Goal: Information Seeking & Learning: Learn about a topic

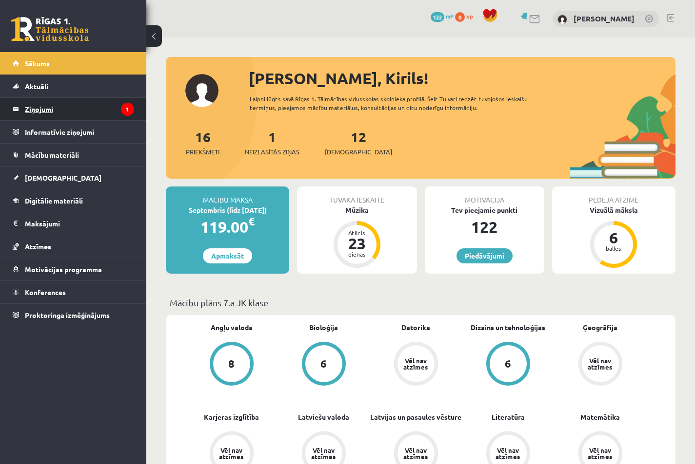
click at [106, 104] on legend "Ziņojumi 1" at bounding box center [79, 109] width 109 height 22
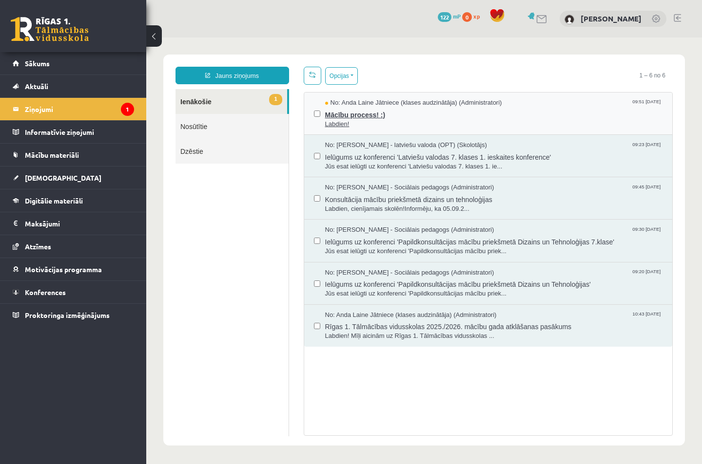
click at [387, 114] on span "Mācību process! :)" at bounding box center [494, 114] width 338 height 12
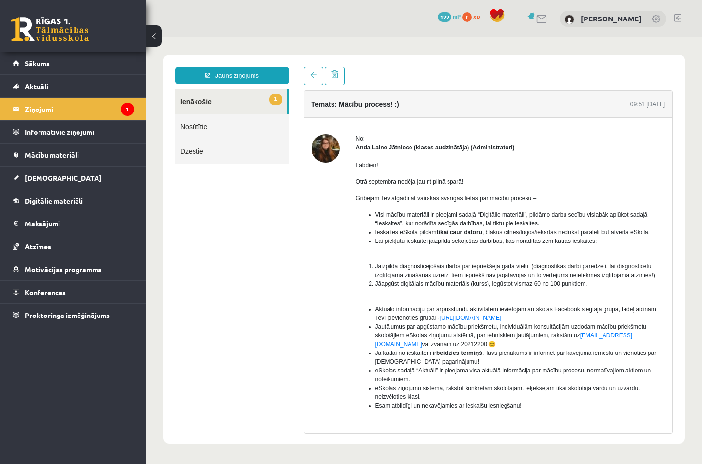
click at [230, 120] on link "Nosūtītie" at bounding box center [231, 126] width 113 height 25
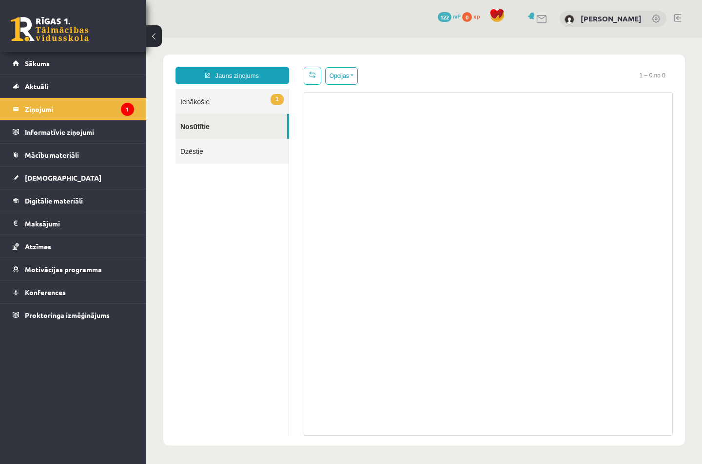
click at [215, 95] on link "1 Ienākošie" at bounding box center [231, 101] width 113 height 25
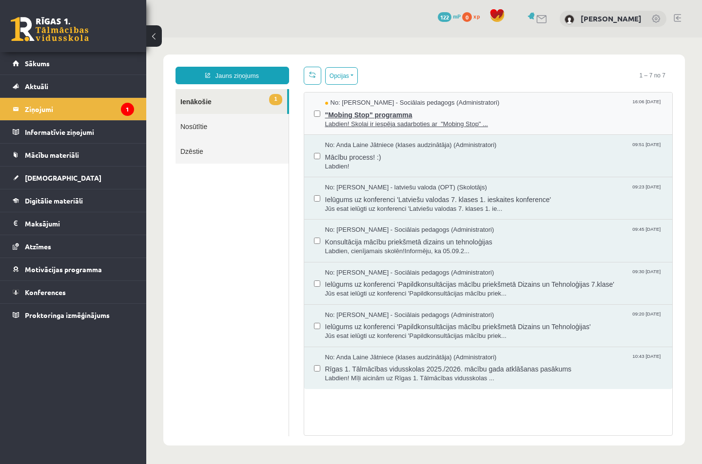
click at [348, 115] on span ""Mobing Stop" programma" at bounding box center [494, 114] width 338 height 12
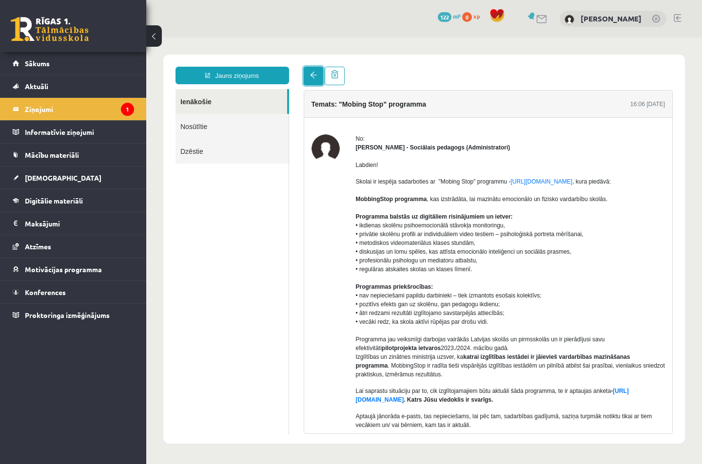
click at [312, 71] on link at bounding box center [313, 76] width 19 height 19
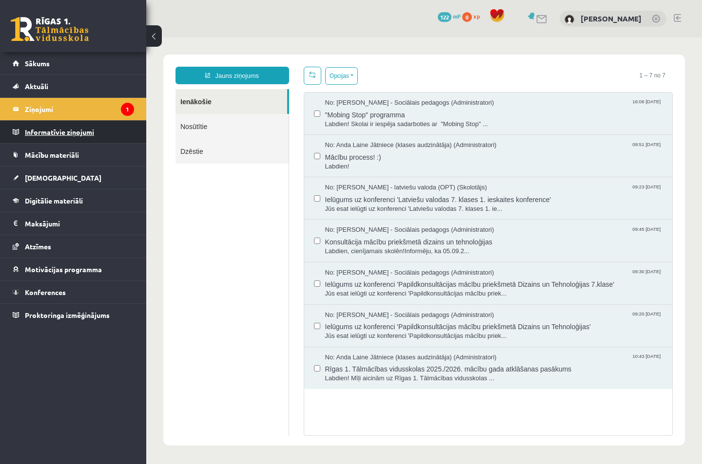
click at [48, 128] on legend "Informatīvie ziņojumi 0" at bounding box center [79, 132] width 109 height 22
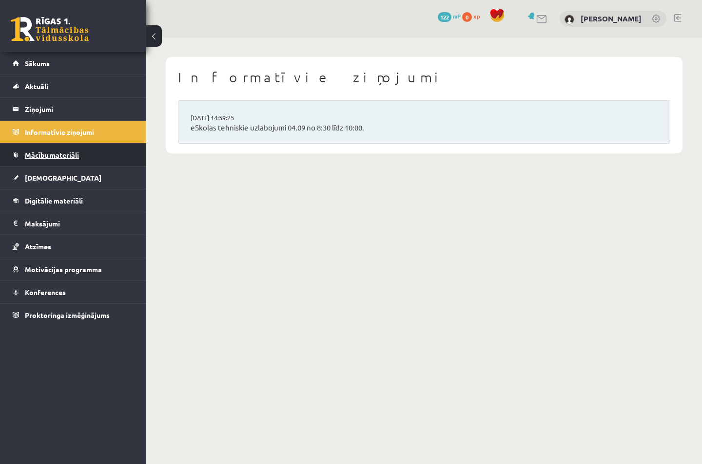
click at [62, 150] on link "Mācību materiāli" at bounding box center [73, 155] width 121 height 22
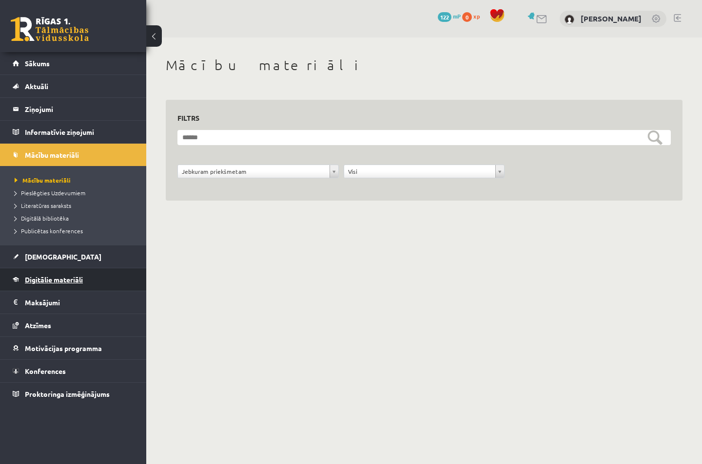
click at [72, 285] on link "Digitālie materiāli" at bounding box center [73, 280] width 121 height 22
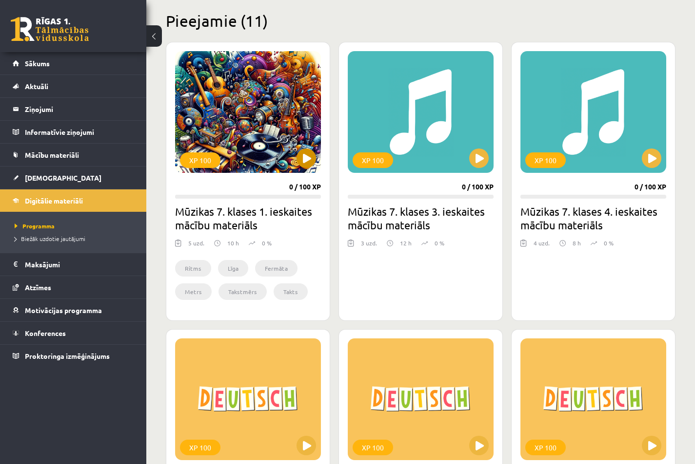
scroll to position [260, 0]
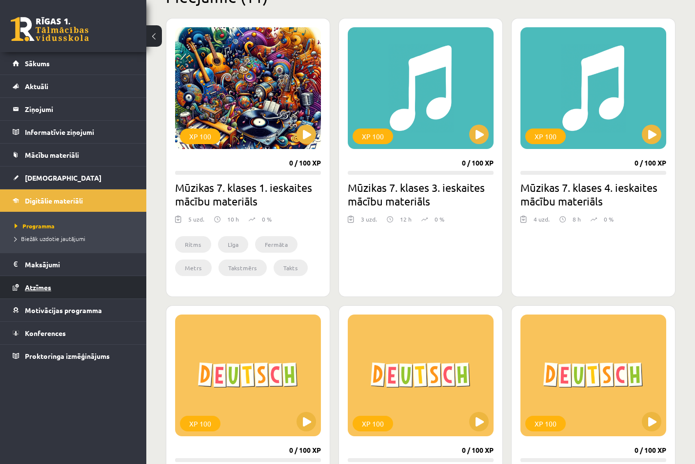
click at [67, 284] on link "Atzīmes" at bounding box center [73, 287] width 121 height 22
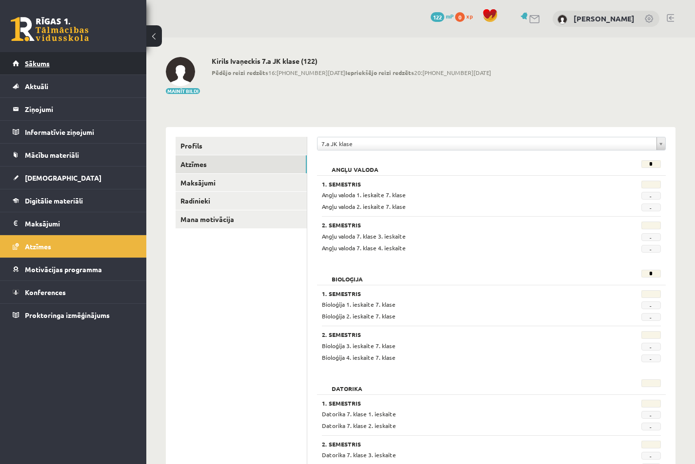
click at [78, 73] on link "Sākums" at bounding box center [73, 63] width 121 height 22
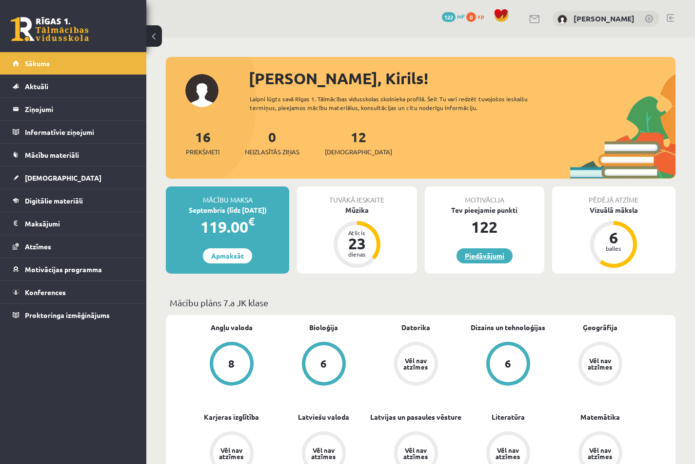
click at [478, 259] on link "Piedāvājumi" at bounding box center [484, 256] width 56 height 15
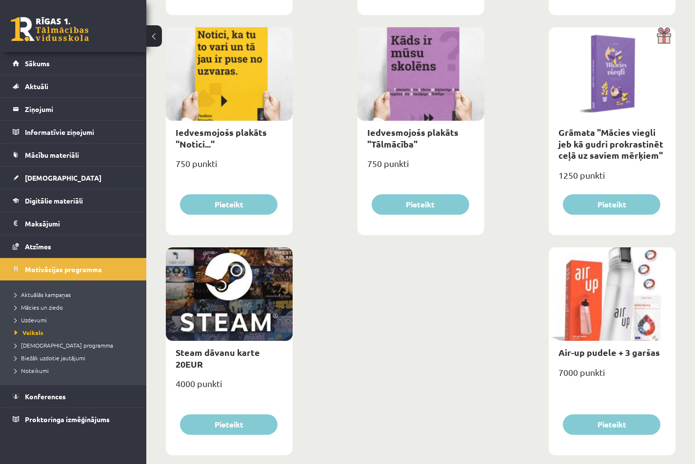
scroll to position [1473, 0]
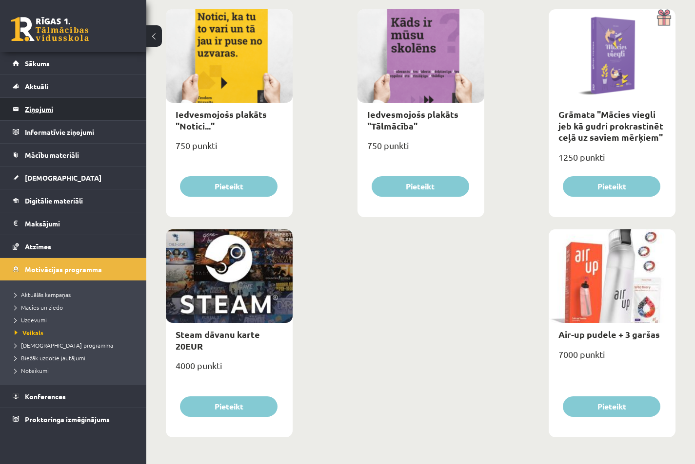
click at [54, 113] on legend "Ziņojumi 0" at bounding box center [79, 109] width 109 height 22
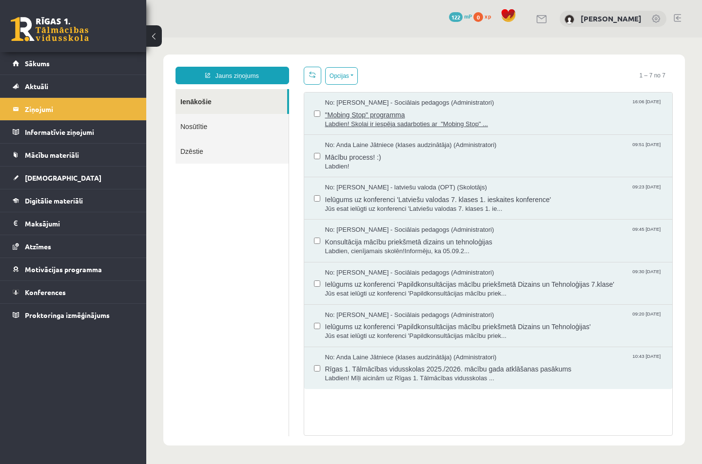
click at [510, 113] on span ""Mobing Stop" programma" at bounding box center [494, 114] width 338 height 12
